Goal: Find specific page/section: Find specific page/section

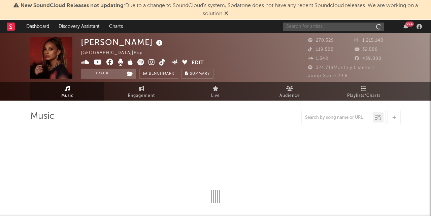
click at [331, 25] on input "text" at bounding box center [333, 27] width 101 height 8
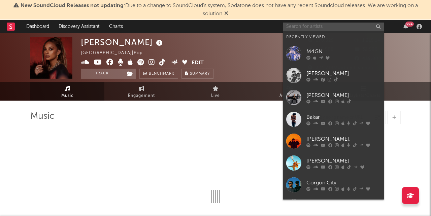
select select "6m"
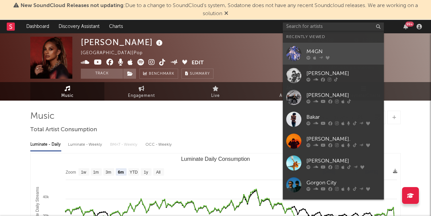
click at [317, 46] on link "M4GN" at bounding box center [333, 54] width 101 height 22
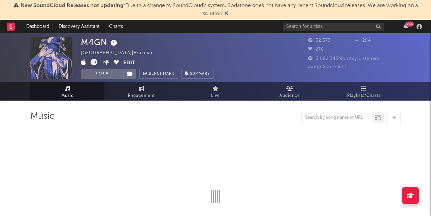
select select "6m"
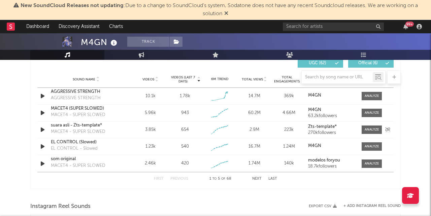
scroll to position [477, 0]
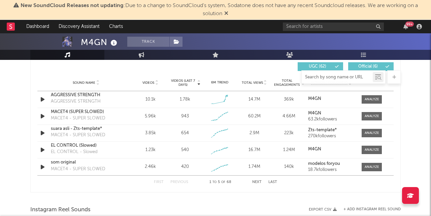
click at [346, 78] on input "text" at bounding box center [336, 77] width 71 height 5
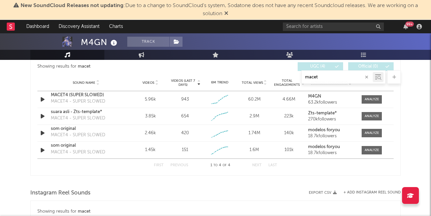
type input "macet4"
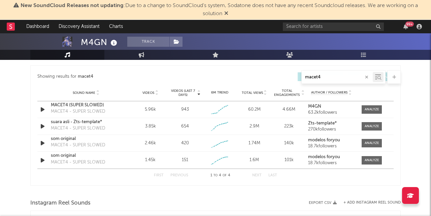
scroll to position [488, 0]
